Goal: Browse casually

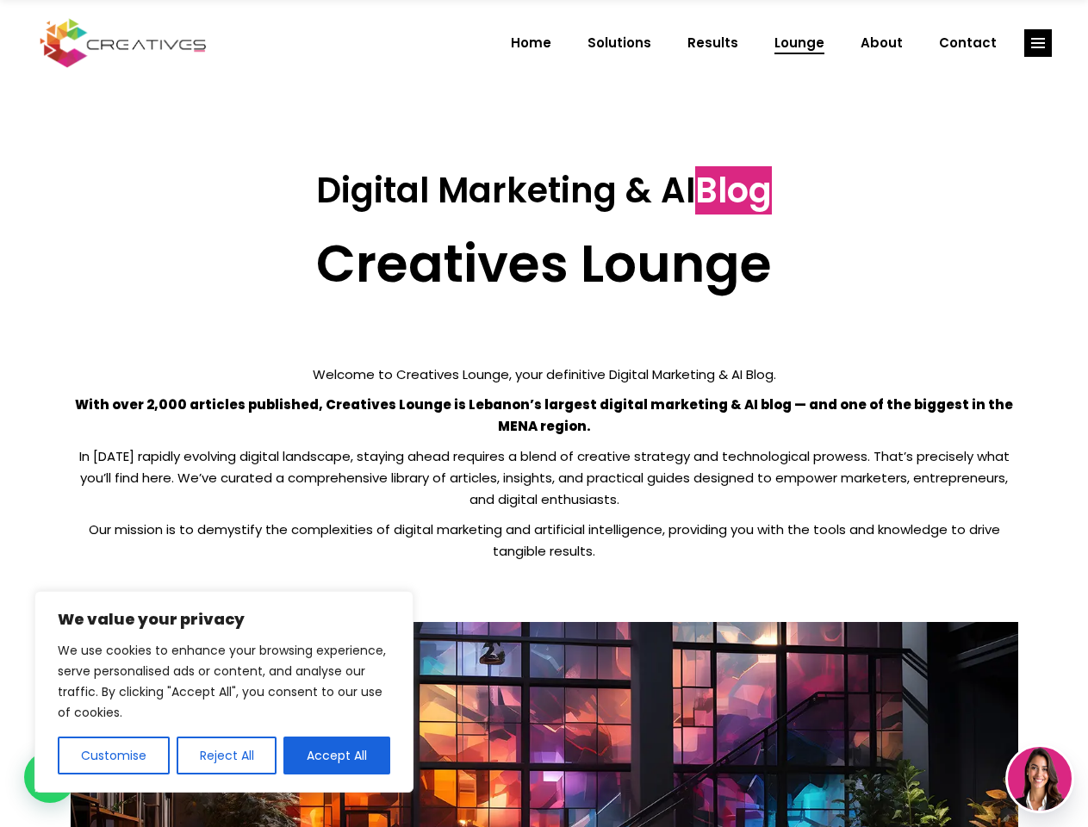
click at [544, 414] on p "With over 2,000 articles published, Creatives Lounge is Lebanon’s largest digit…" at bounding box center [545, 415] width 948 height 43
click at [113, 756] on button "Customise" at bounding box center [114, 756] width 112 height 38
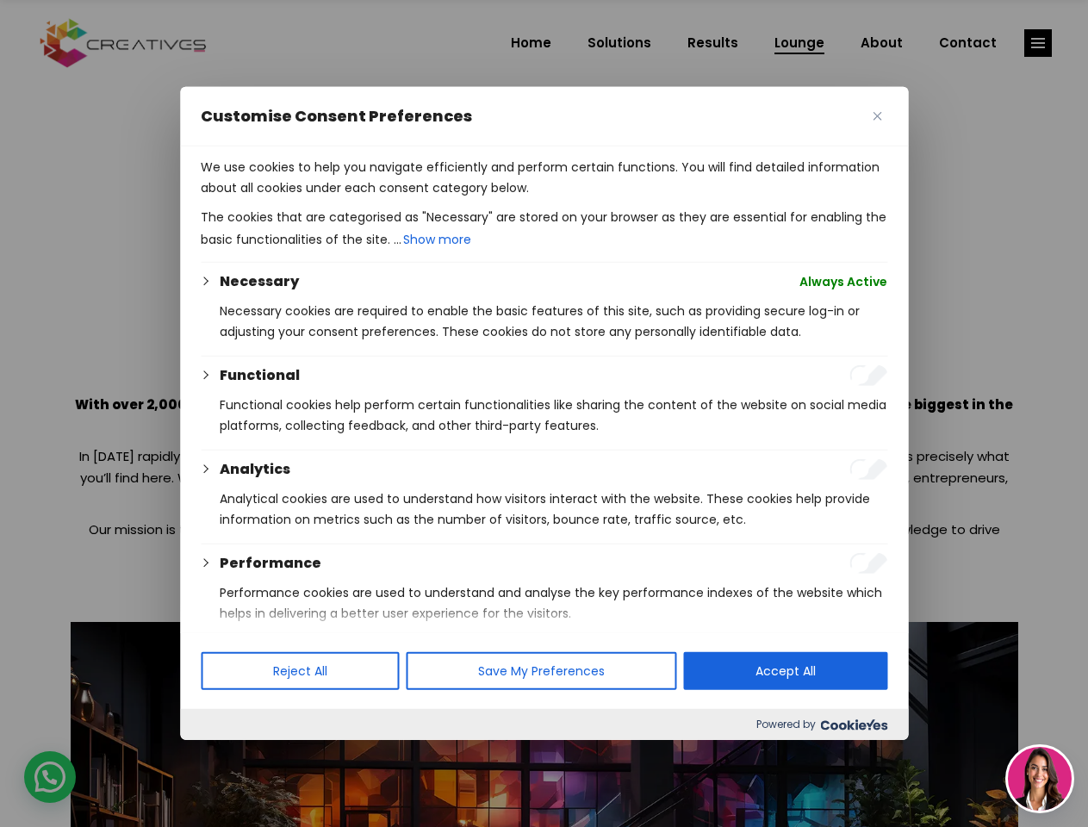
click at [226, 756] on div at bounding box center [544, 413] width 1088 height 827
click at [337, 198] on p "We use cookies to help you navigate efficiently and perform certain functions. …" at bounding box center [544, 177] width 687 height 41
click at [1038, 43] on div at bounding box center [544, 413] width 1088 height 827
click at [1040, 779] on img at bounding box center [1040, 779] width 64 height 64
